Goal: Task Accomplishment & Management: Use online tool/utility

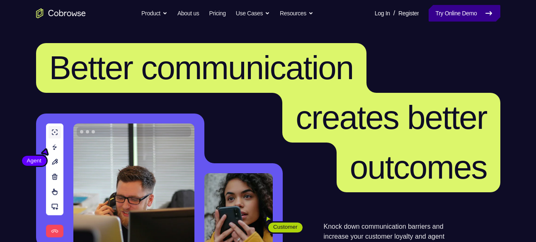
click at [444, 15] on link "Try Online Demo" at bounding box center [464, 13] width 71 height 17
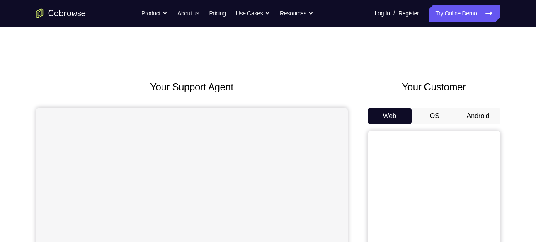
click at [486, 111] on button "Android" at bounding box center [478, 116] width 44 height 17
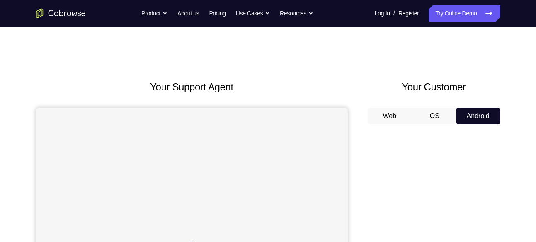
click at [477, 116] on button "Android" at bounding box center [478, 116] width 44 height 17
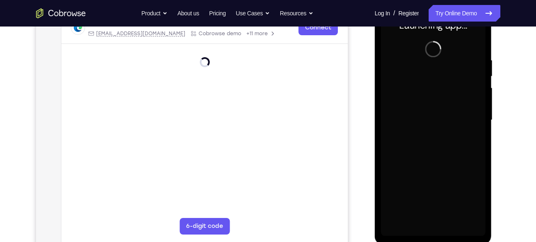
scroll to position [139, 0]
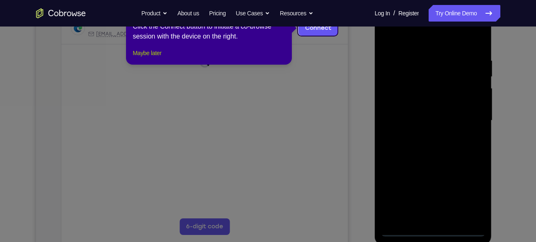
click at [156, 58] on button "Maybe later" at bounding box center [147, 53] width 29 height 10
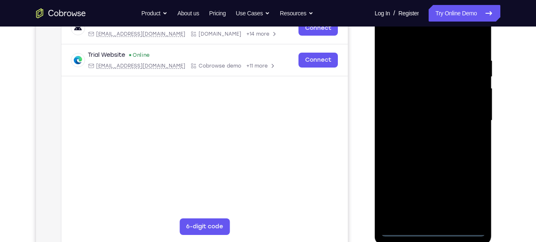
click at [430, 229] on div at bounding box center [433, 121] width 105 height 232
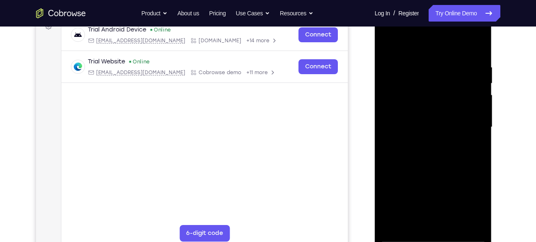
scroll to position [131, 0]
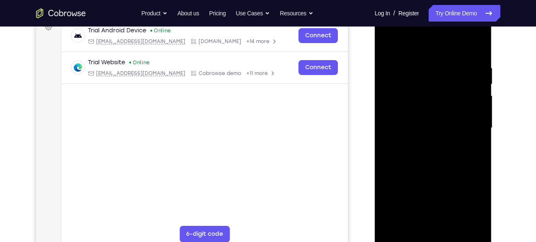
click at [474, 203] on div at bounding box center [433, 128] width 105 height 232
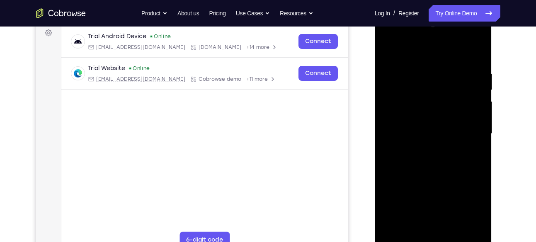
scroll to position [125, 0]
click at [411, 58] on div at bounding box center [433, 135] width 105 height 232
click at [469, 129] on div at bounding box center [433, 135] width 105 height 232
click at [428, 152] on div at bounding box center [433, 135] width 105 height 232
click at [406, 124] on div at bounding box center [433, 135] width 105 height 232
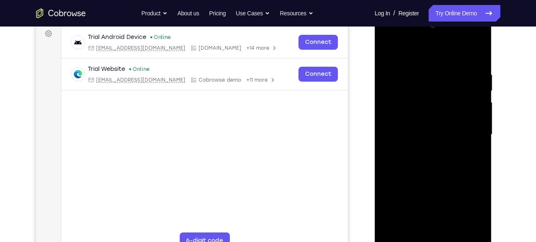
click at [429, 136] on div at bounding box center [433, 135] width 105 height 232
click at [445, 158] on div at bounding box center [433, 135] width 105 height 232
click at [435, 162] on div at bounding box center [433, 135] width 105 height 232
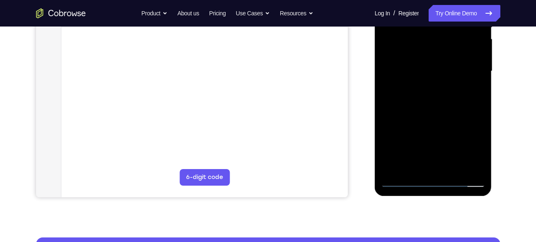
scroll to position [174, 0]
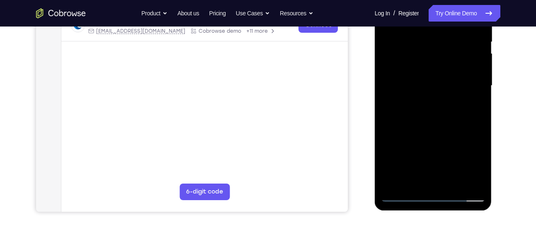
click at [431, 105] on div at bounding box center [433, 86] width 105 height 232
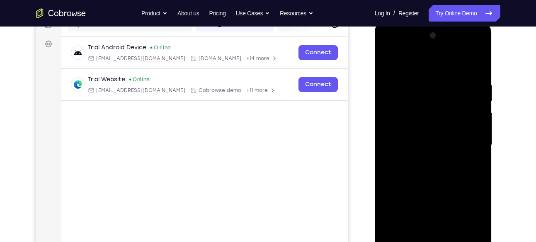
scroll to position [160, 0]
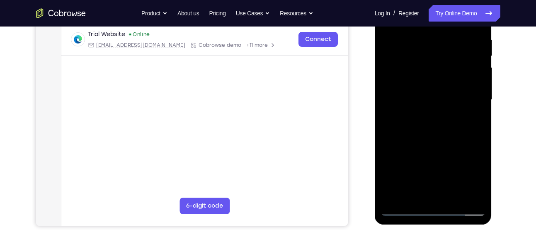
drag, startPoint x: 433, startPoint y: 109, endPoint x: 435, endPoint y: 163, distance: 54.4
click at [435, 163] on div at bounding box center [433, 100] width 105 height 232
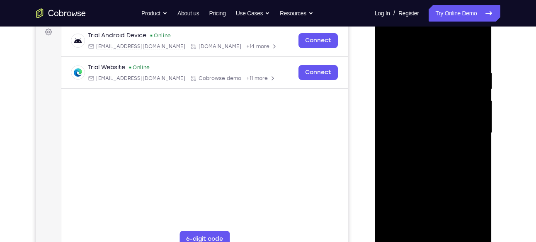
scroll to position [125, 0]
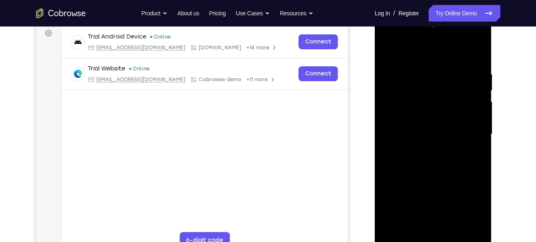
click at [418, 65] on div at bounding box center [433, 134] width 105 height 232
click at [476, 127] on div at bounding box center [433, 134] width 105 height 232
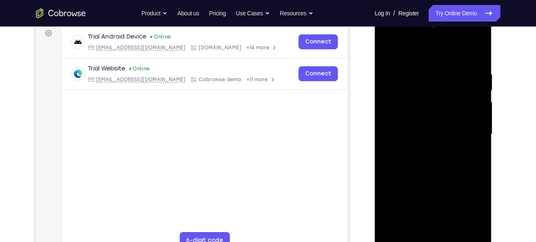
click at [476, 127] on div at bounding box center [433, 134] width 105 height 232
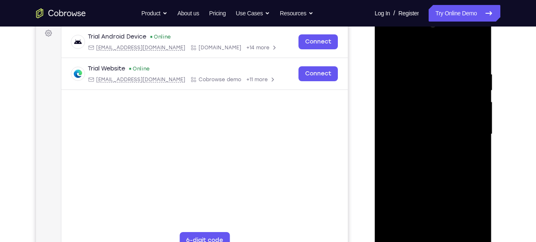
click at [474, 229] on div at bounding box center [433, 134] width 105 height 232
click at [473, 122] on div at bounding box center [433, 134] width 105 height 232
click at [466, 229] on div at bounding box center [433, 134] width 105 height 232
click at [491, 136] on div at bounding box center [433, 135] width 117 height 247
click at [478, 136] on div at bounding box center [433, 134] width 105 height 232
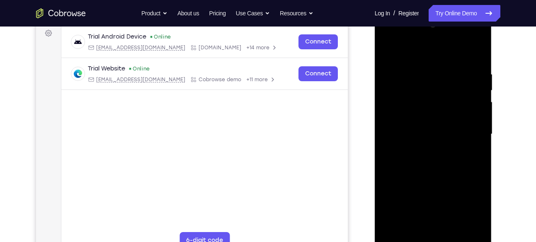
click at [477, 129] on div at bounding box center [433, 134] width 105 height 232
click at [479, 51] on div at bounding box center [433, 134] width 105 height 232
drag, startPoint x: 439, startPoint y: 122, endPoint x: 458, endPoint y: 263, distance: 142.2
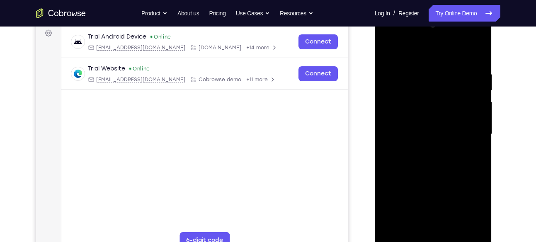
click at [458, 242] on html "Online web based iOS Simulators and Android Emulators. Run iPhone, iPad, Mobile…" at bounding box center [434, 136] width 118 height 249
click at [402, 74] on div at bounding box center [433, 134] width 105 height 232
click at [450, 176] on div at bounding box center [433, 134] width 105 height 232
click at [421, 74] on div at bounding box center [433, 134] width 105 height 232
click at [479, 112] on div at bounding box center [433, 134] width 105 height 232
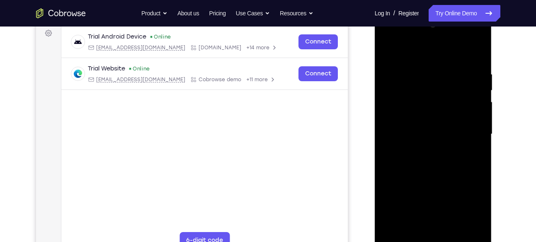
click at [477, 54] on div at bounding box center [433, 134] width 105 height 232
drag, startPoint x: 449, startPoint y: 103, endPoint x: 478, endPoint y: 263, distance: 162.8
click at [478, 242] on html "Online web based iOS Simulators and Android Emulators. Run iPhone, iPad, Mobile…" at bounding box center [434, 136] width 118 height 249
click at [403, 73] on div at bounding box center [433, 134] width 105 height 232
click at [442, 141] on div at bounding box center [433, 134] width 105 height 232
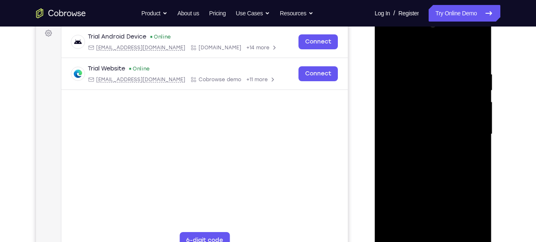
click at [472, 66] on div at bounding box center [433, 134] width 105 height 232
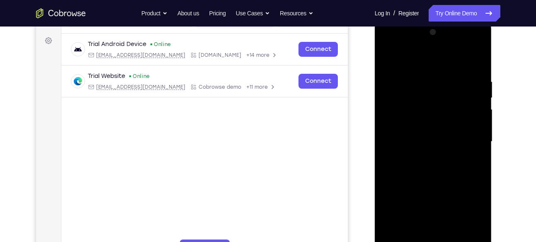
scroll to position [106, 0]
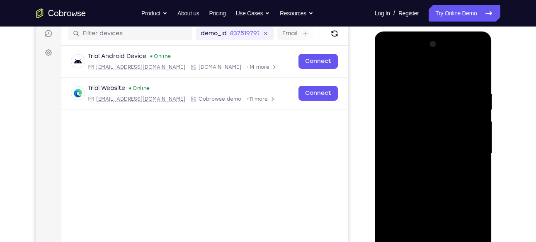
click at [473, 54] on div at bounding box center [433, 154] width 105 height 232
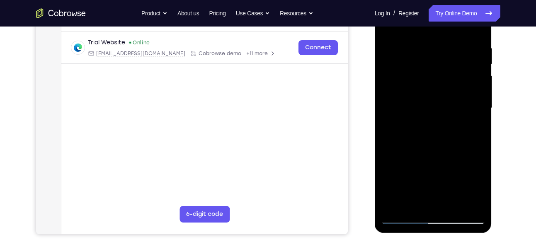
scroll to position [151, 0]
click at [472, 124] on div at bounding box center [433, 109] width 105 height 232
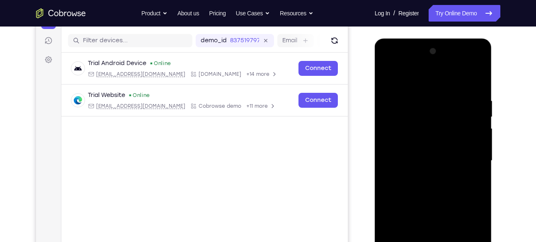
scroll to position [101, 0]
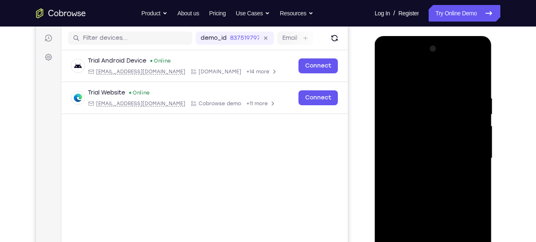
click at [436, 76] on div at bounding box center [433, 158] width 105 height 232
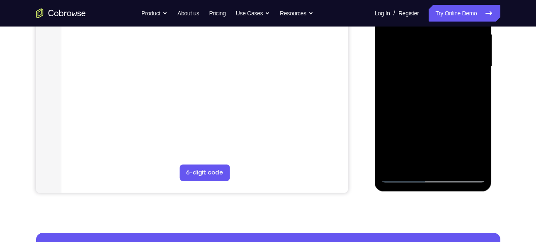
scroll to position [195, 0]
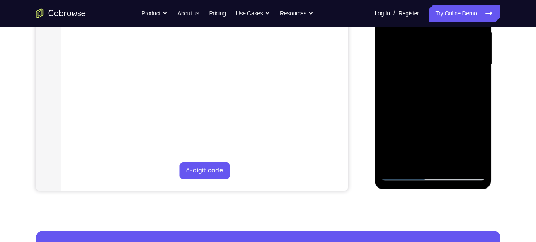
click at [404, 173] on div at bounding box center [433, 65] width 105 height 232
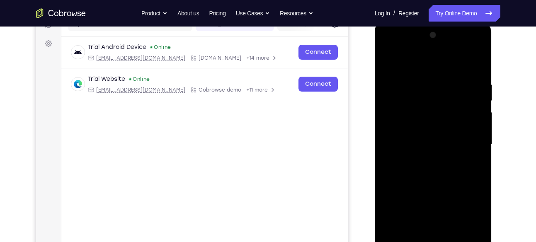
scroll to position [114, 0]
click at [447, 62] on div at bounding box center [433, 145] width 105 height 232
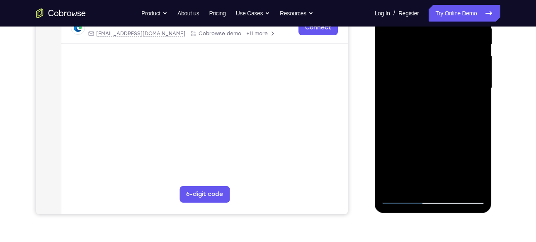
scroll to position [170, 0]
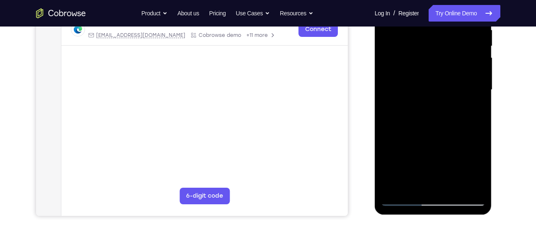
drag, startPoint x: 438, startPoint y: 154, endPoint x: 435, endPoint y: 101, distance: 53.2
click at [435, 101] on div at bounding box center [433, 90] width 105 height 232
click at [409, 116] on div at bounding box center [433, 90] width 105 height 232
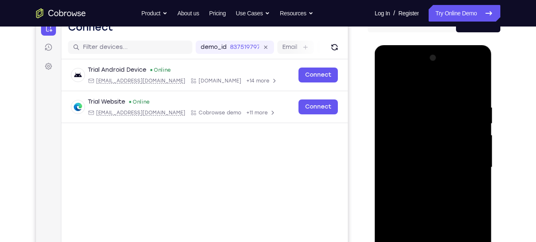
scroll to position [92, 0]
drag, startPoint x: 431, startPoint y: 156, endPoint x: 430, endPoint y: 92, distance: 63.5
click at [430, 92] on div at bounding box center [433, 168] width 105 height 232
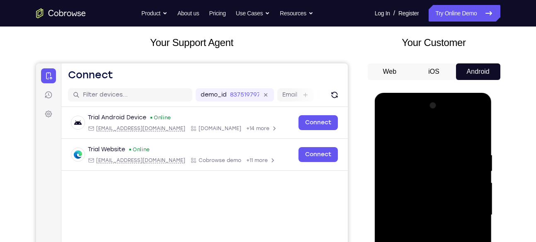
scroll to position [66, 0]
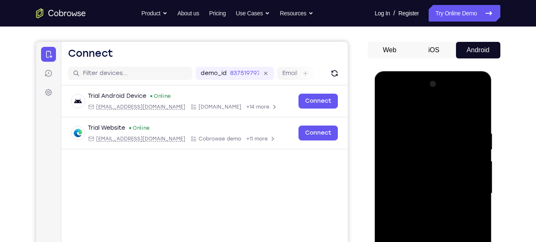
click at [388, 110] on div at bounding box center [433, 194] width 105 height 232
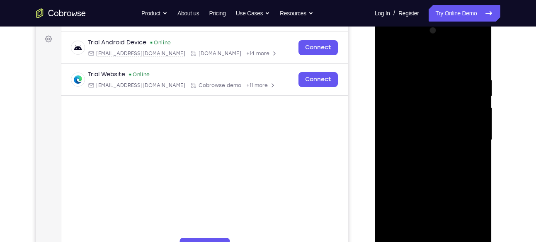
scroll to position [120, 0]
click at [443, 170] on div at bounding box center [433, 139] width 105 height 232
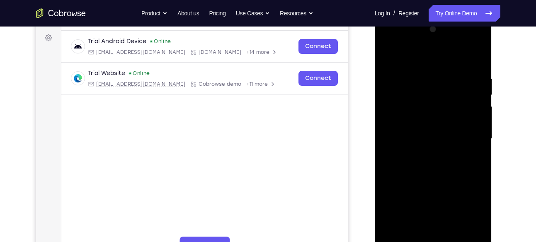
scroll to position [120, 0]
drag, startPoint x: 479, startPoint y: 69, endPoint x: 375, endPoint y: 90, distance: 106.6
click at [375, 90] on div at bounding box center [433, 140] width 117 height 247
drag, startPoint x: 472, startPoint y: 71, endPoint x: 382, endPoint y: 75, distance: 90.1
click at [382, 75] on div at bounding box center [433, 140] width 105 height 232
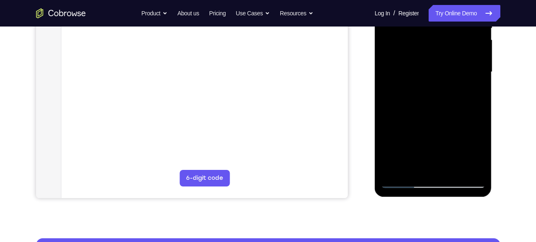
scroll to position [198, 0]
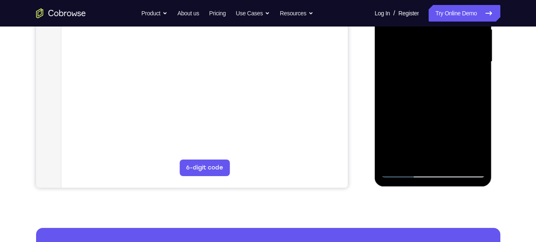
click at [474, 158] on div at bounding box center [433, 62] width 105 height 232
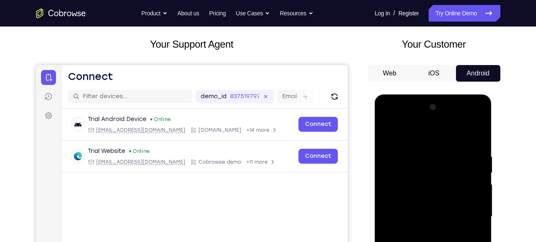
scroll to position [140, 0]
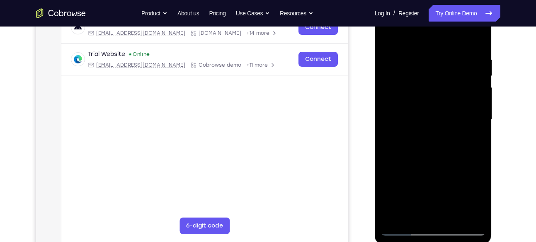
drag, startPoint x: 444, startPoint y: 182, endPoint x: 464, endPoint y: 162, distance: 28.2
click at [464, 162] on div at bounding box center [433, 120] width 105 height 232
click at [389, 114] on div at bounding box center [433, 120] width 105 height 232
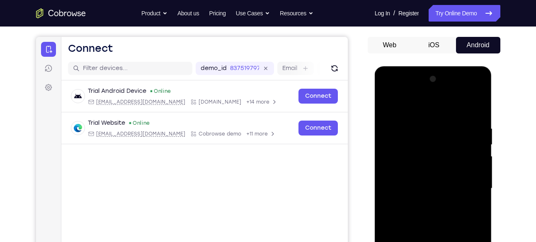
scroll to position [68, 0]
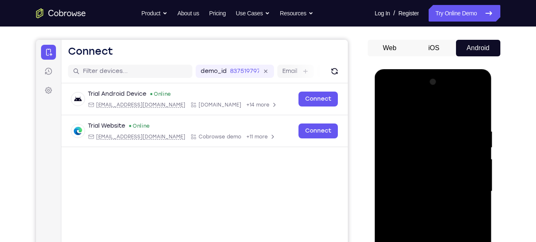
click at [486, 174] on div at bounding box center [433, 192] width 117 height 247
click at [473, 172] on div at bounding box center [433, 191] width 105 height 232
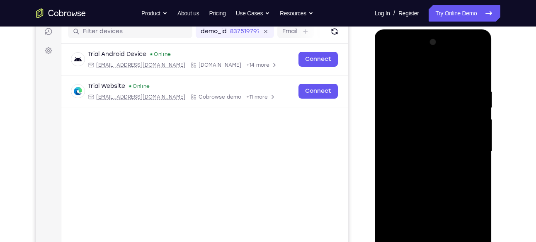
scroll to position [111, 0]
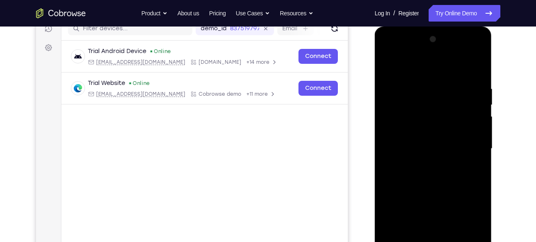
click at [476, 133] on div at bounding box center [433, 149] width 105 height 232
click at [479, 41] on div at bounding box center [433, 149] width 105 height 232
drag, startPoint x: 466, startPoint y: 171, endPoint x: 176, endPoint y: 224, distance: 295.1
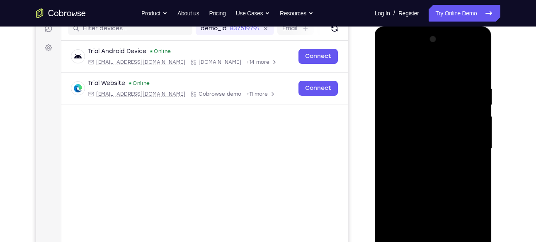
click at [375, 224] on html "Online web based iOS Simulators and Android Emulators. Run iPhone, iPad, Mobile…" at bounding box center [434, 151] width 118 height 249
drag, startPoint x: 478, startPoint y: 165, endPoint x: 272, endPoint y: 166, distance: 206.1
click at [375, 166] on html "Online web based iOS Simulators and Android Emulators. Run iPhone, iPad, Mobile…" at bounding box center [434, 151] width 118 height 249
drag, startPoint x: 480, startPoint y: 163, endPoint x: 248, endPoint y: 165, distance: 232.3
click at [375, 165] on html "Online web based iOS Simulators and Android Emulators. Run iPhone, iPad, Mobile…" at bounding box center [434, 151] width 118 height 249
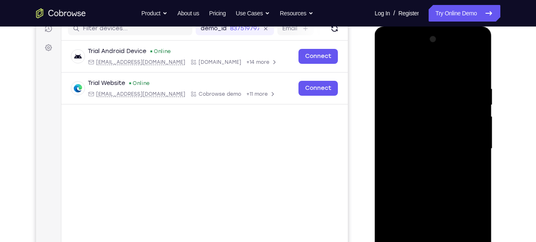
drag, startPoint x: 474, startPoint y: 163, endPoint x: 347, endPoint y: 170, distance: 127.9
click at [375, 170] on html "Online web based iOS Simulators and Android Emulators. Run iPhone, iPad, Mobile…" at bounding box center [434, 151] width 118 height 249
drag, startPoint x: 483, startPoint y: 162, endPoint x: 324, endPoint y: 173, distance: 159.2
click at [375, 173] on html "Online web based iOS Simulators and Android Emulators. Run iPhone, iPad, Mobile…" at bounding box center [434, 151] width 118 height 249
drag, startPoint x: 480, startPoint y: 161, endPoint x: 349, endPoint y: 170, distance: 131.0
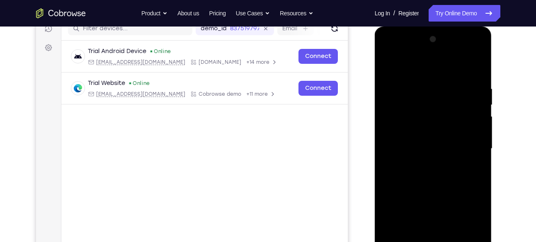
click at [375, 170] on html "Online web based iOS Simulators and Android Emulators. Run iPhone, iPad, Mobile…" at bounding box center [434, 151] width 118 height 249
drag, startPoint x: 481, startPoint y: 165, endPoint x: 355, endPoint y: 185, distance: 126.8
click at [375, 185] on html "Online web based iOS Simulators and Android Emulators. Run iPhone, iPad, Mobile…" at bounding box center [434, 151] width 118 height 249
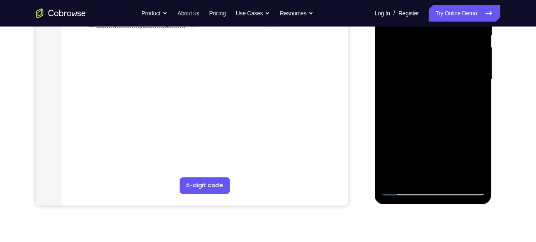
scroll to position [180, 0]
click at [454, 173] on div at bounding box center [433, 79] width 105 height 232
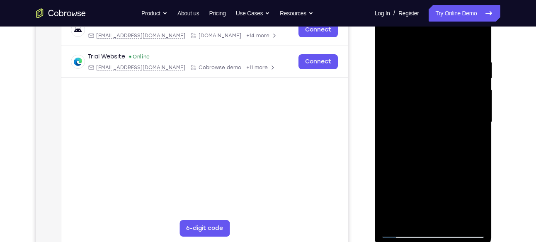
scroll to position [136, 0]
click at [430, 164] on div at bounding box center [433, 123] width 105 height 232
click at [427, 101] on div at bounding box center [433, 123] width 105 height 232
drag, startPoint x: 434, startPoint y: 187, endPoint x: 438, endPoint y: 107, distance: 79.3
click at [438, 107] on div at bounding box center [433, 123] width 105 height 232
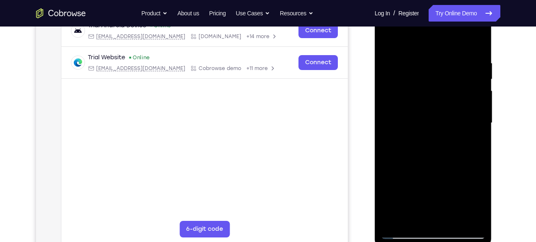
click at [473, 216] on div at bounding box center [433, 123] width 105 height 232
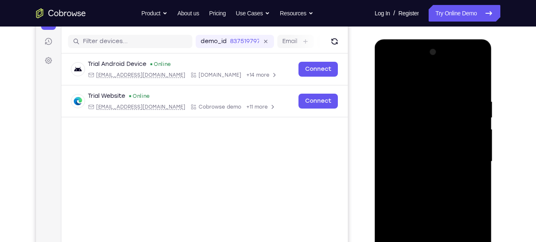
scroll to position [97, 0]
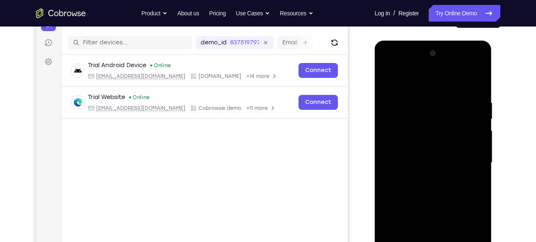
click at [426, 110] on div at bounding box center [433, 163] width 105 height 232
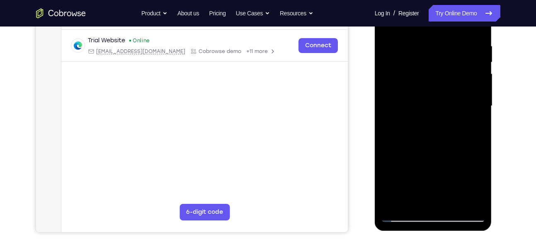
scroll to position [154, 0]
click at [402, 217] on div at bounding box center [433, 106] width 105 height 232
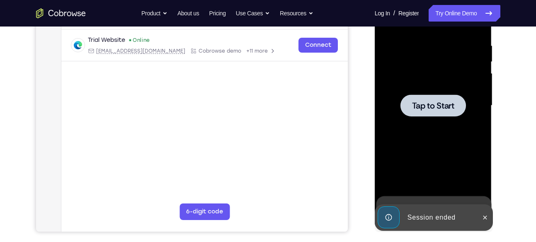
click at [420, 94] on div at bounding box center [433, 106] width 105 height 232
